Goal: Task Accomplishment & Management: Use online tool/utility

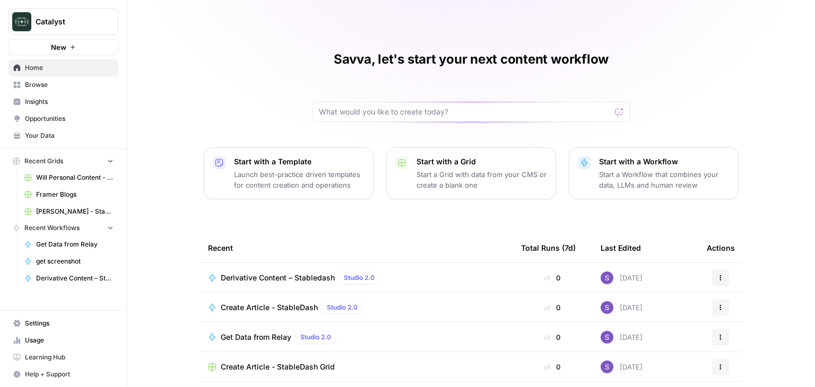
click at [295, 278] on span "Derivative Content – Stabledash" at bounding box center [278, 278] width 114 height 11
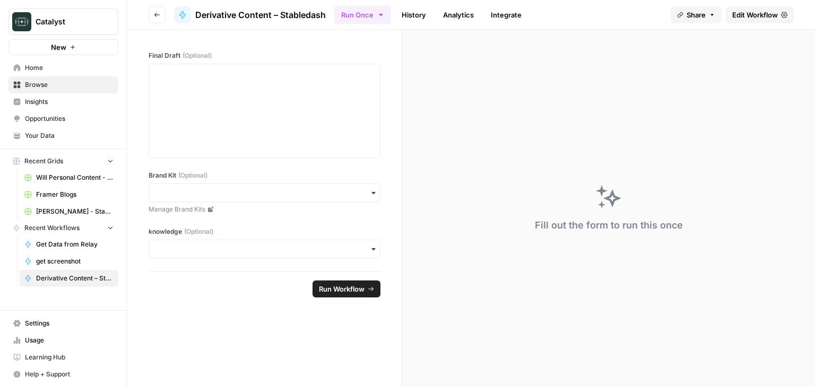
click at [765, 13] on span "Edit Workflow" at bounding box center [755, 15] width 46 height 11
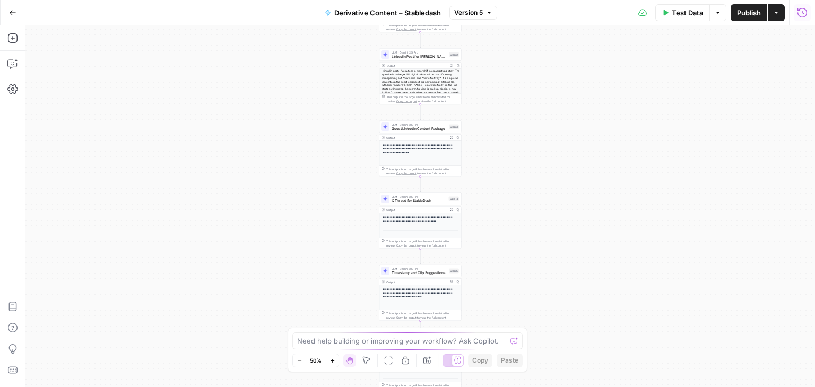
click at [804, 15] on icon "button" at bounding box center [802, 12] width 11 height 11
